Goal: Navigation & Orientation: Find specific page/section

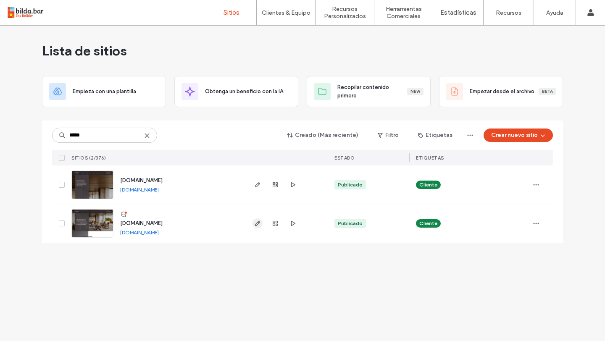
type input "*****"
click at [258, 227] on span "button" at bounding box center [257, 223] width 10 height 10
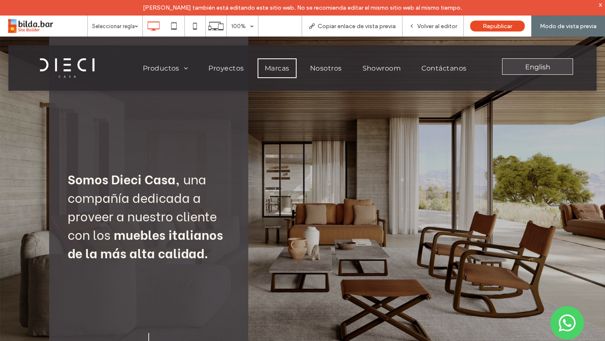
click at [278, 69] on span "Marcas" at bounding box center [277, 68] width 25 height 8
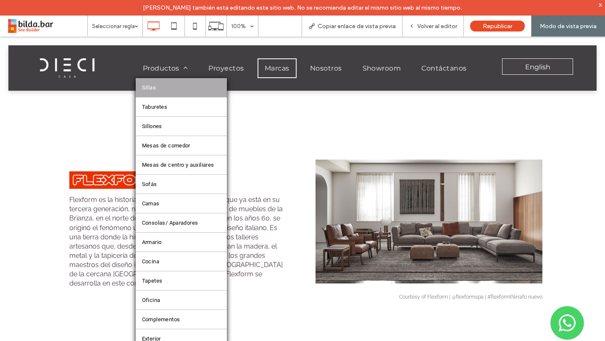
click at [161, 89] on link "Sillas" at bounding box center [181, 87] width 91 height 19
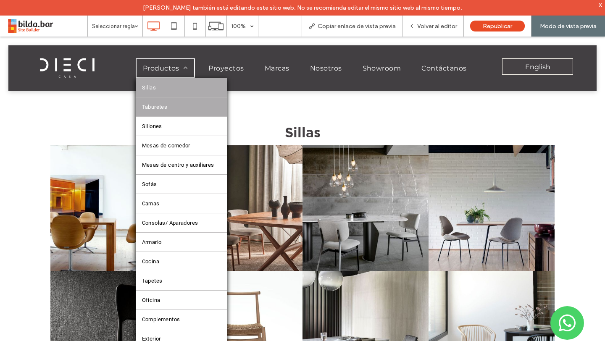
click at [163, 107] on span "Taburetes" at bounding box center [155, 107] width 26 height 6
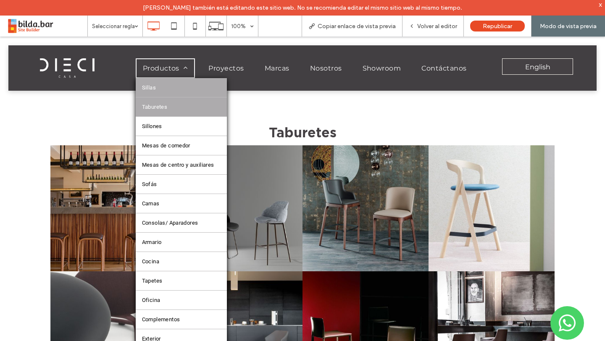
click at [167, 87] on link "Sillas" at bounding box center [181, 87] width 91 height 19
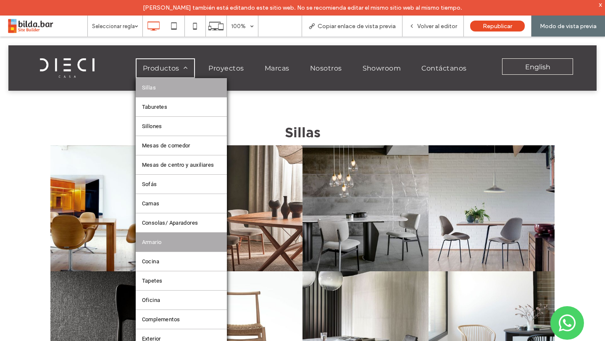
click at [154, 241] on span "Armario" at bounding box center [152, 242] width 20 height 6
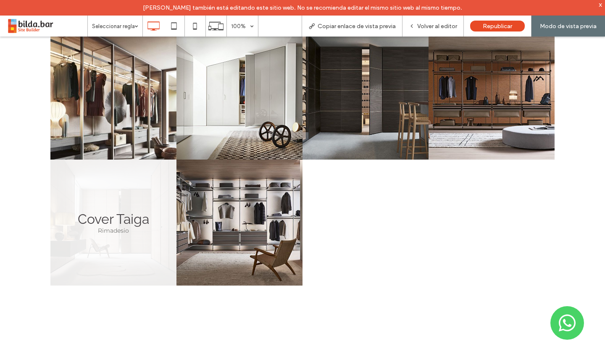
scroll to position [499, 0]
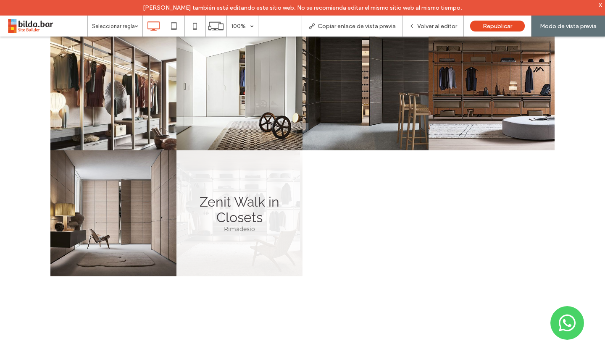
click at [271, 218] on link at bounding box center [239, 213] width 126 height 126
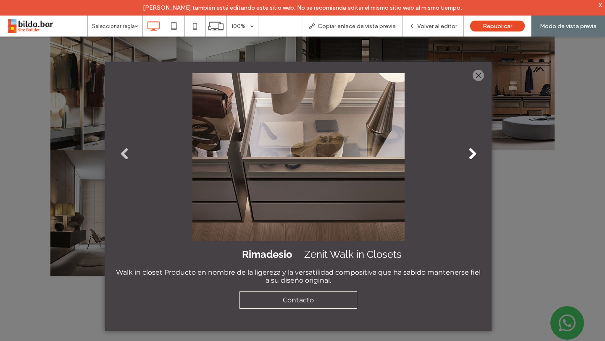
click at [474, 152] on link "Next" at bounding box center [472, 154] width 13 height 13
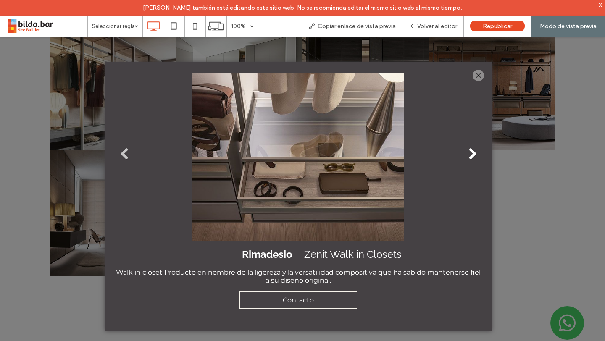
click at [474, 152] on link "Next" at bounding box center [472, 154] width 13 height 13
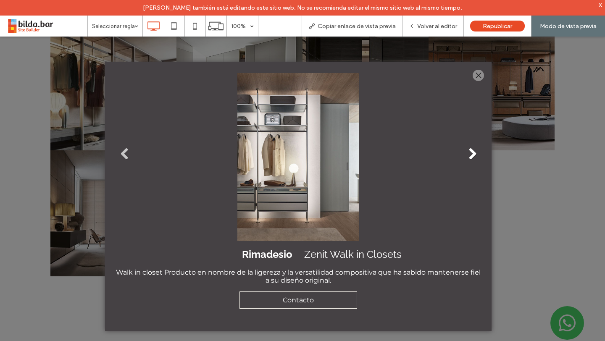
click at [474, 152] on link "Next" at bounding box center [472, 154] width 13 height 13
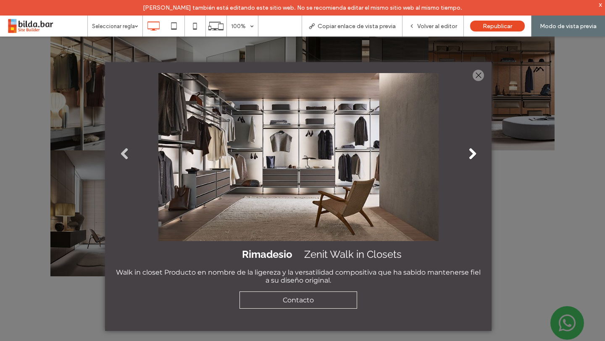
click at [474, 152] on link "Next" at bounding box center [472, 154] width 13 height 13
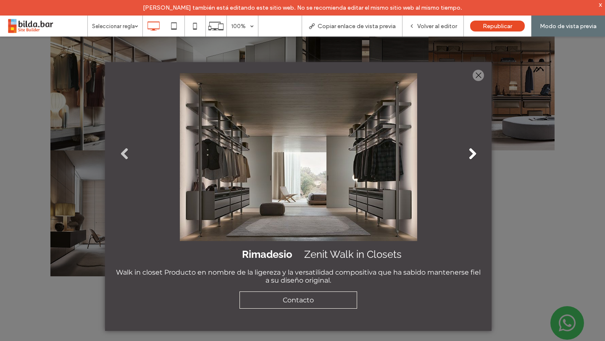
click at [474, 152] on link "Next" at bounding box center [472, 154] width 13 height 13
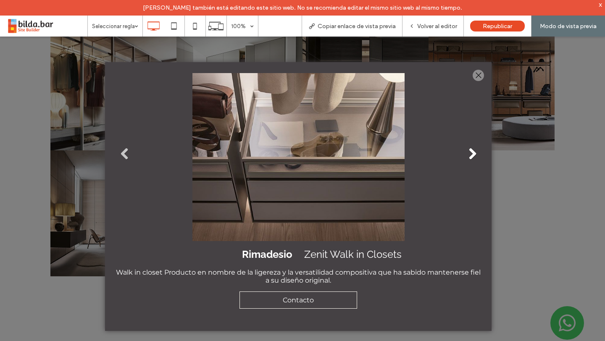
click at [474, 152] on link "Next" at bounding box center [472, 154] width 13 height 13
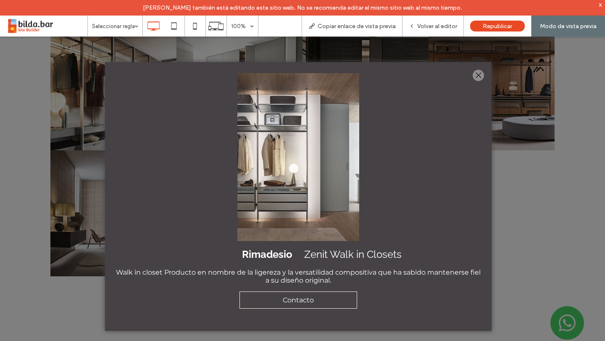
click at [475, 72] on div at bounding box center [477, 75] width 11 height 11
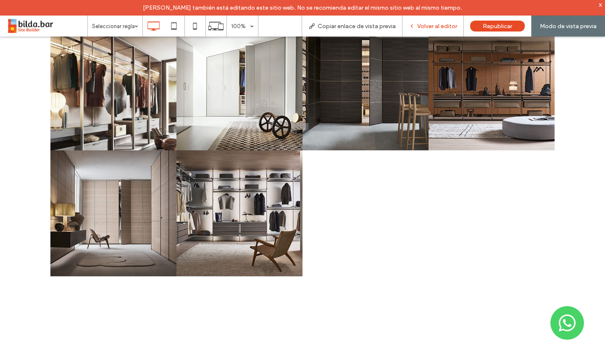
click at [434, 31] on div "Volver al editor" at bounding box center [432, 26] width 61 height 21
click at [433, 23] on span "Volver al editor" at bounding box center [437, 26] width 40 height 7
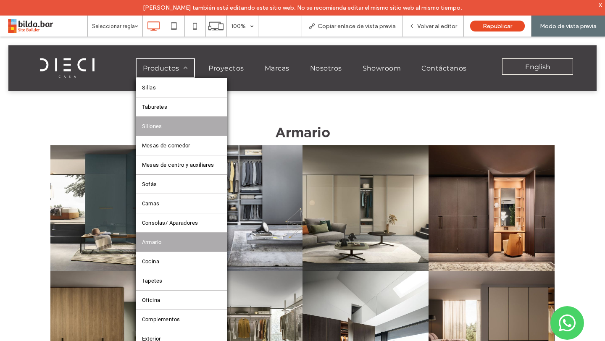
click at [157, 125] on span "Sillones" at bounding box center [152, 126] width 20 height 6
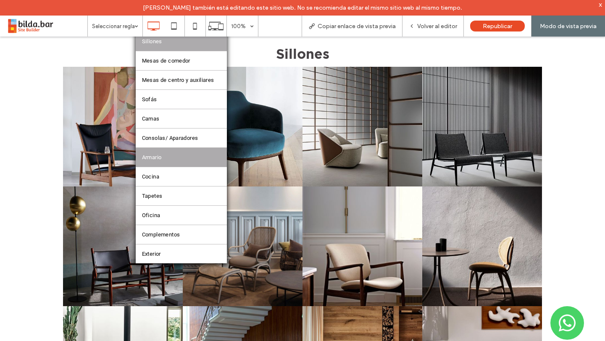
scroll to position [90, 0]
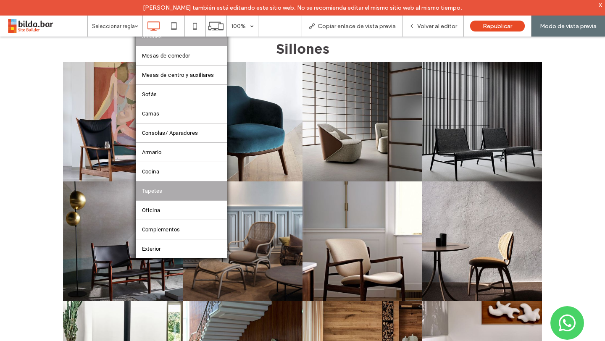
click at [169, 189] on link "Tapetes" at bounding box center [181, 190] width 91 height 19
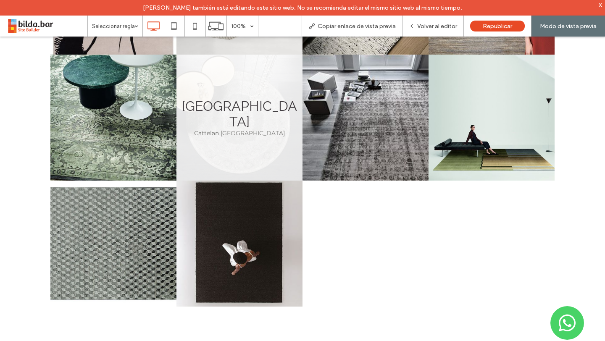
scroll to position [584, 0]
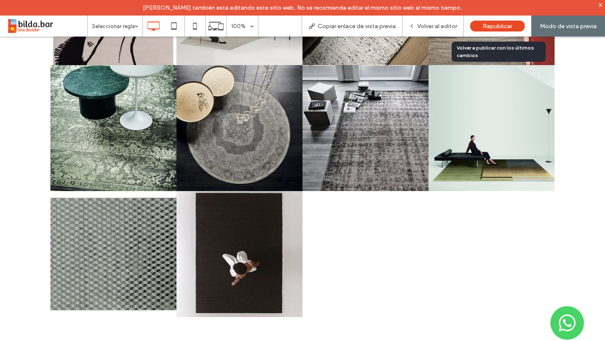
click at [425, 26] on span "Volver al editor" at bounding box center [437, 26] width 40 height 7
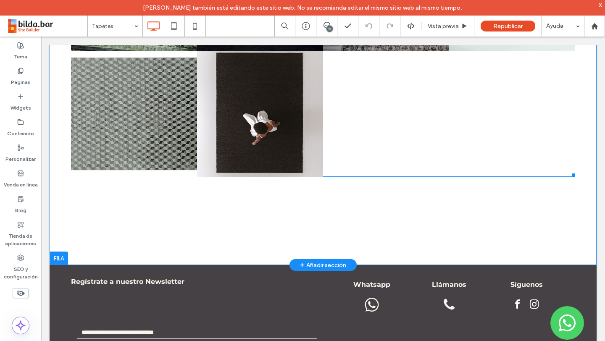
scroll to position [731, 0]
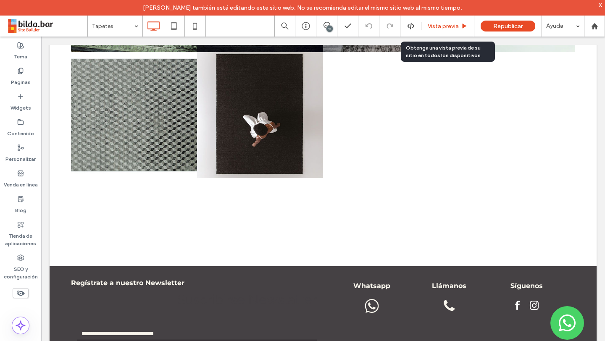
click at [439, 32] on div "Vista previa" at bounding box center [447, 26] width 53 height 21
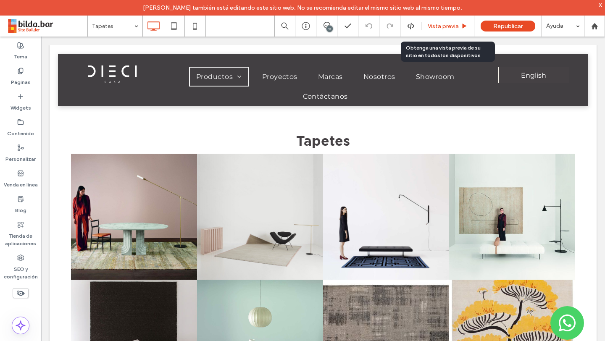
click at [435, 28] on span "Vista previa" at bounding box center [442, 26] width 31 height 7
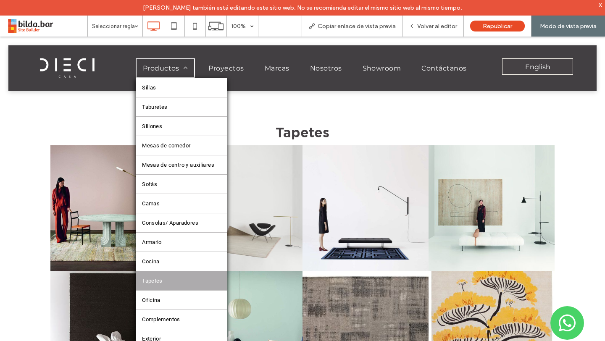
click at [176, 276] on link "Tapetes" at bounding box center [181, 280] width 91 height 19
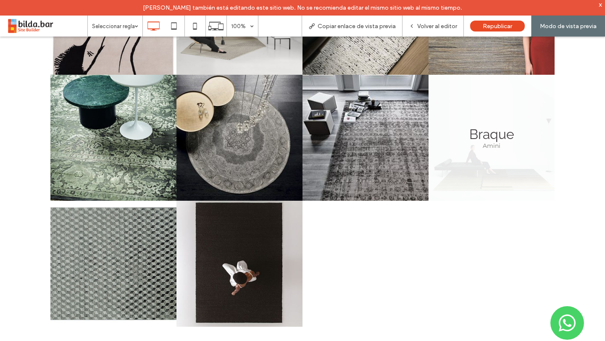
scroll to position [572, 0]
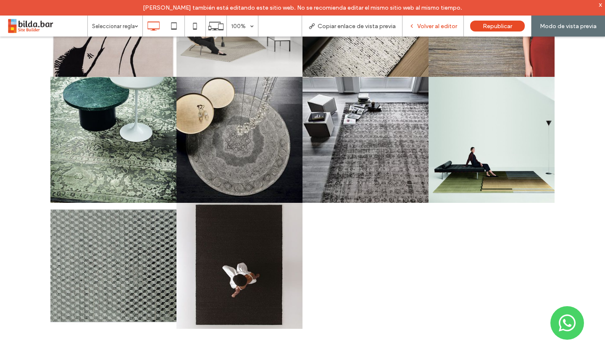
click at [435, 23] on span "Volver al editor" at bounding box center [437, 26] width 40 height 7
